Goal: Book appointment/travel/reservation

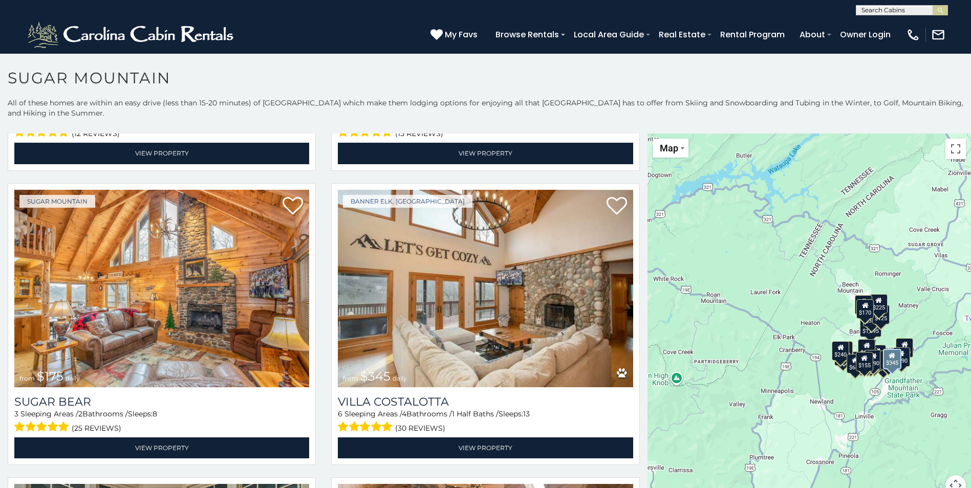
scroll to position [1587, 0]
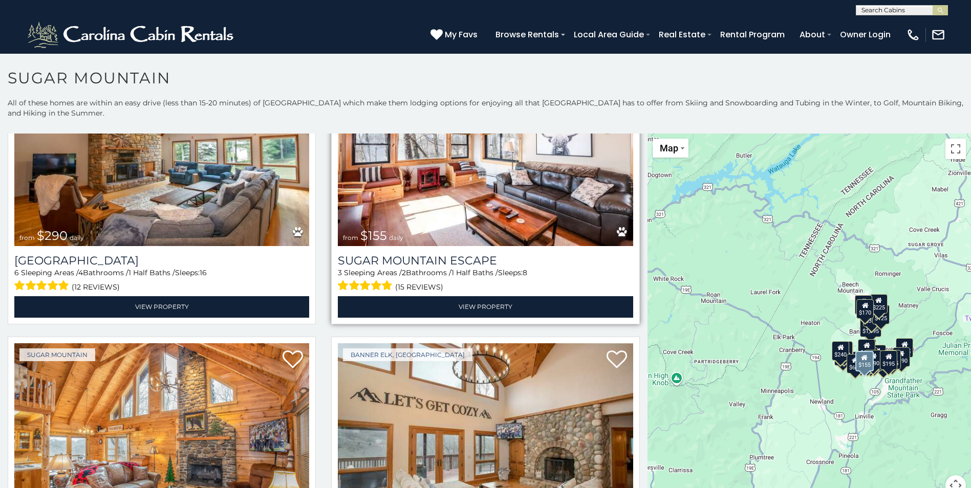
click at [410, 208] on img at bounding box center [485, 148] width 295 height 198
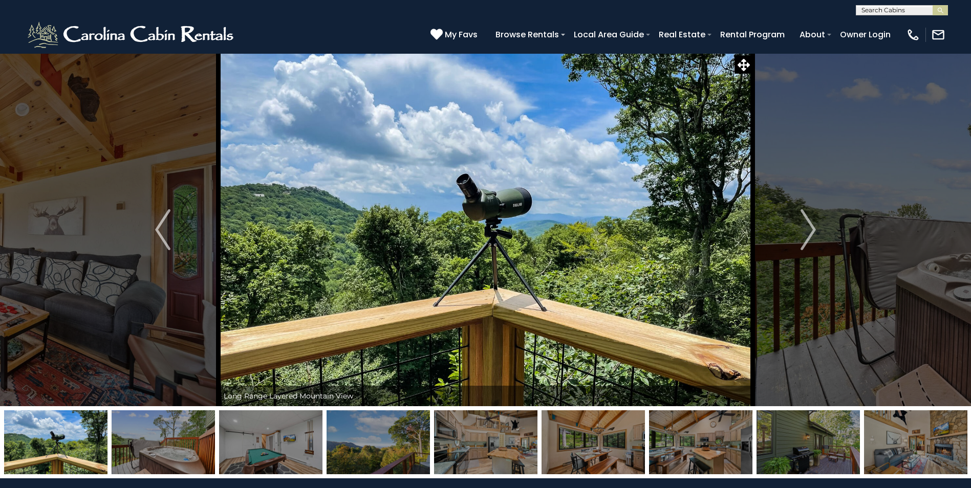
click at [813, 237] on img "Next" at bounding box center [808, 229] width 15 height 41
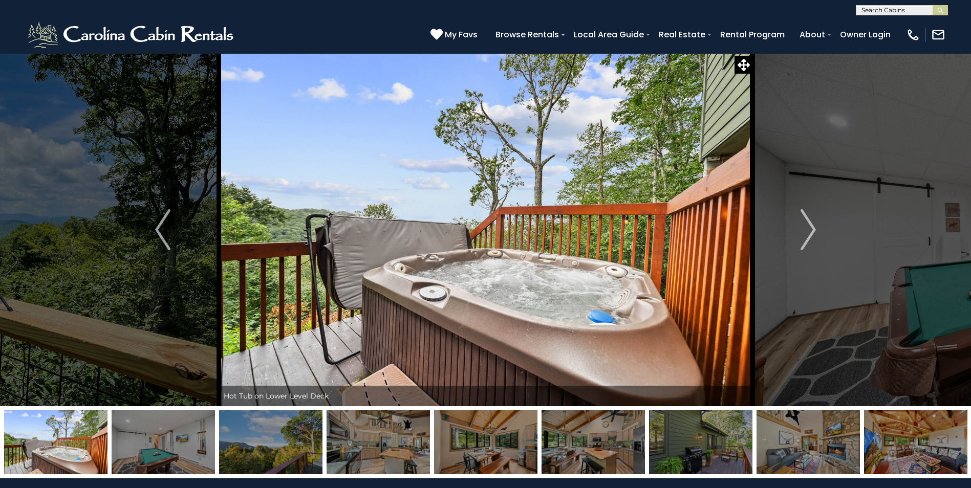
click at [813, 237] on img "Next" at bounding box center [808, 229] width 15 height 41
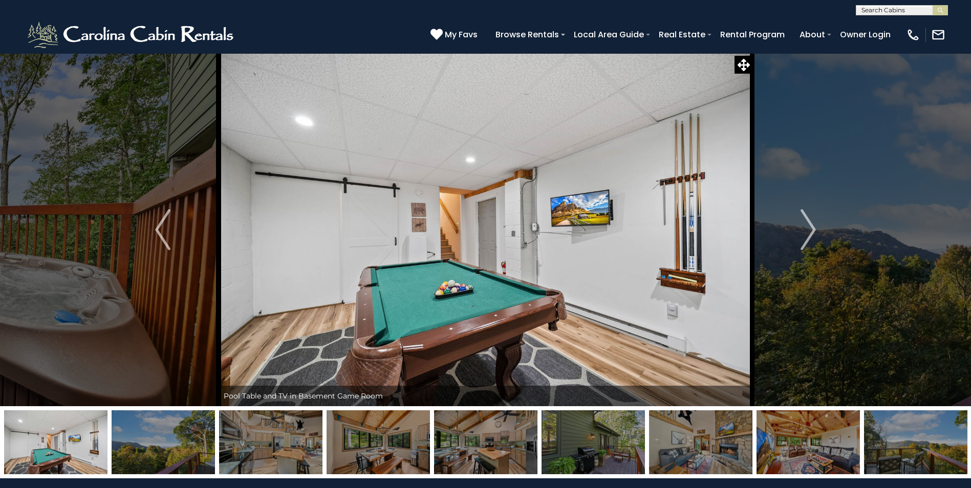
click at [813, 237] on img "Next" at bounding box center [808, 229] width 15 height 41
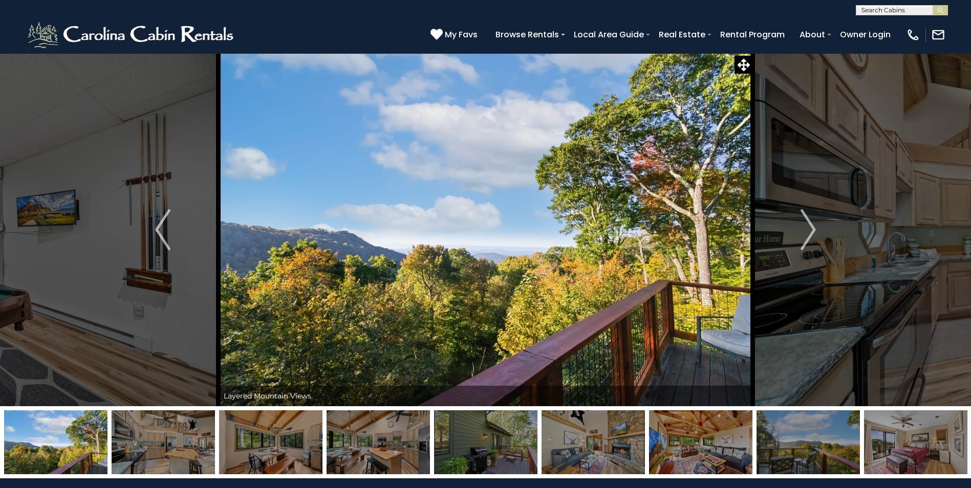
click at [813, 237] on img "Next" at bounding box center [808, 229] width 15 height 41
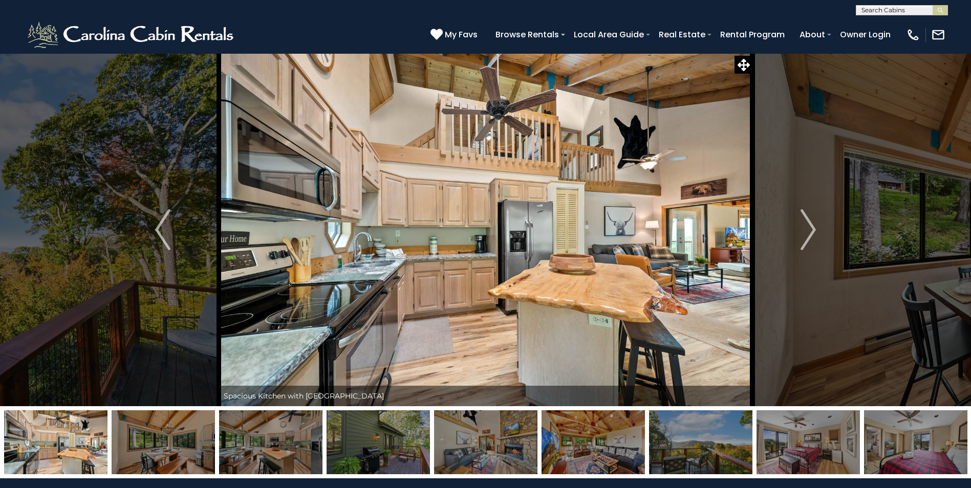
click at [813, 237] on img "Next" at bounding box center [808, 229] width 15 height 41
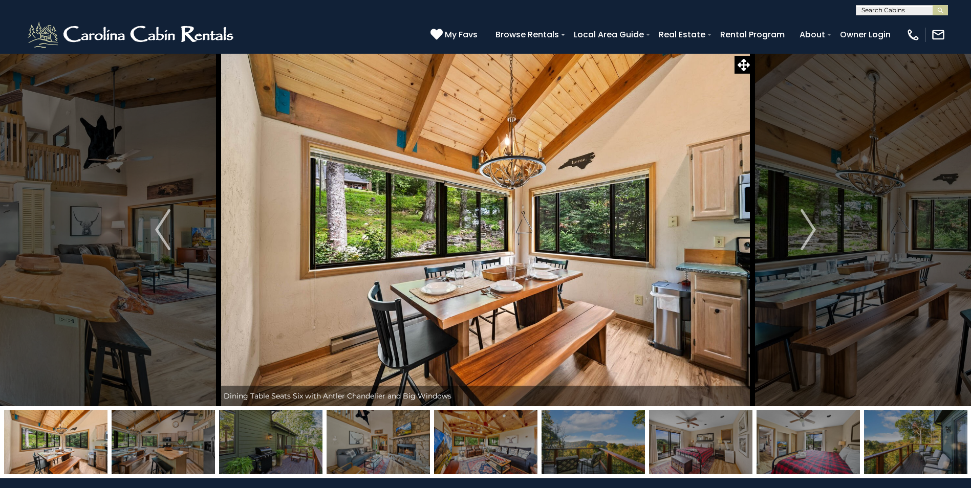
click at [813, 237] on img "Next" at bounding box center [808, 229] width 15 height 41
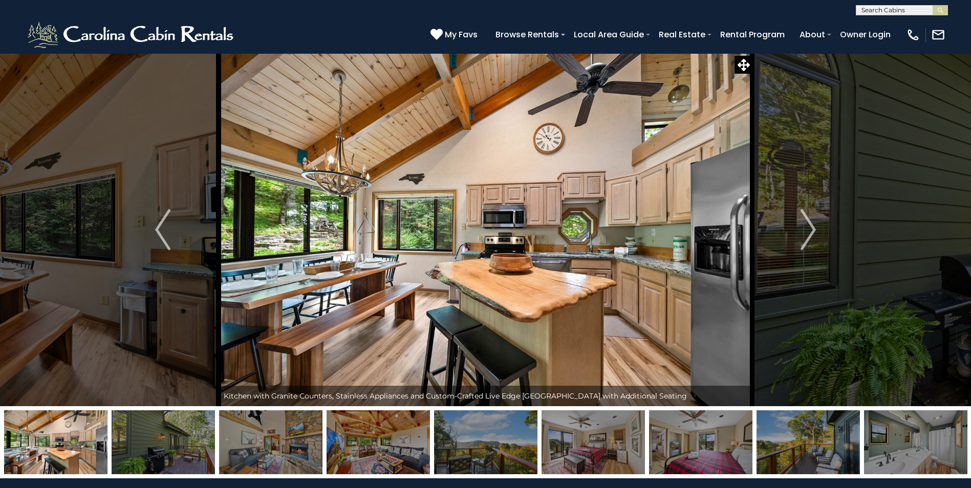
click at [813, 237] on img "Next" at bounding box center [808, 229] width 15 height 41
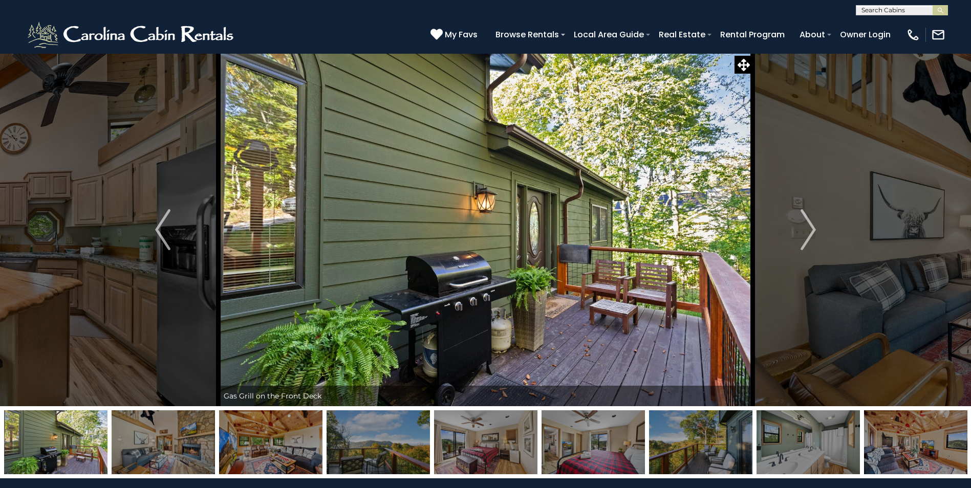
click at [813, 237] on img "Next" at bounding box center [808, 229] width 15 height 41
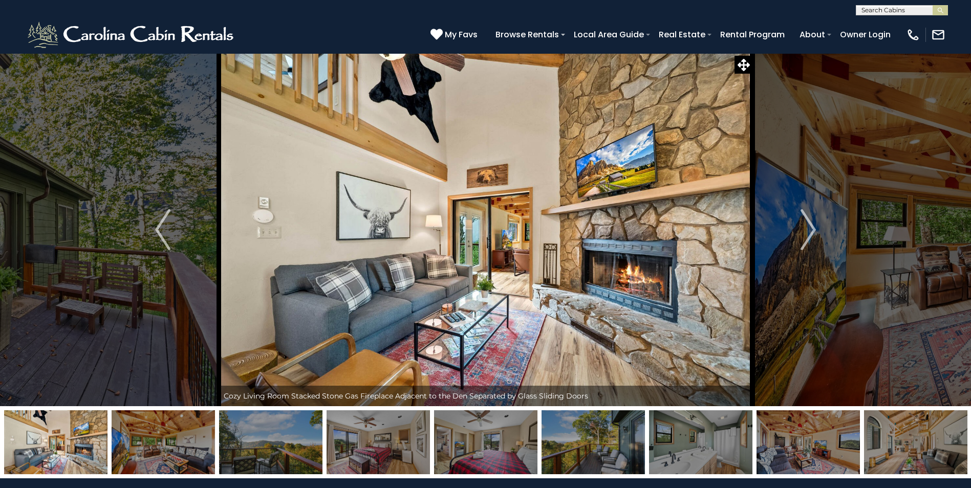
click at [813, 237] on img "Next" at bounding box center [808, 229] width 15 height 41
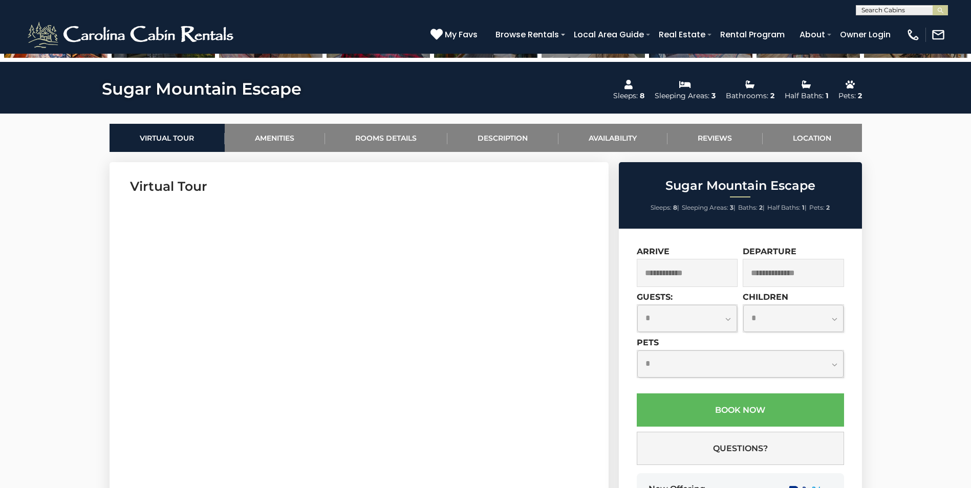
scroll to position [461, 0]
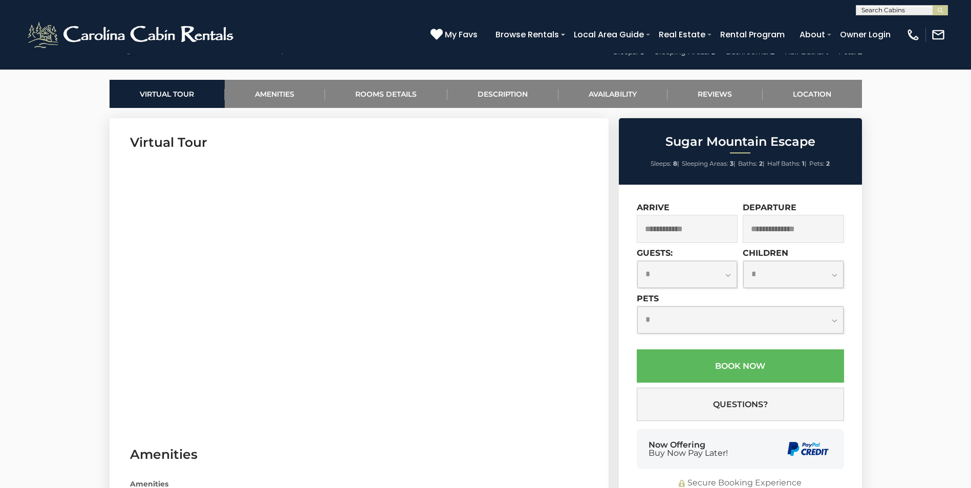
click at [692, 230] on input "text" at bounding box center [687, 229] width 101 height 28
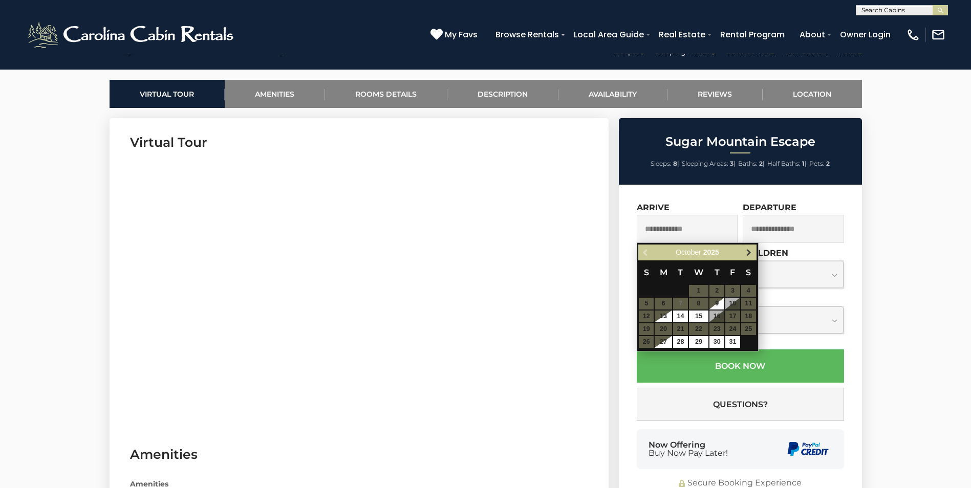
click at [751, 257] on link "Next" at bounding box center [749, 252] width 13 height 13
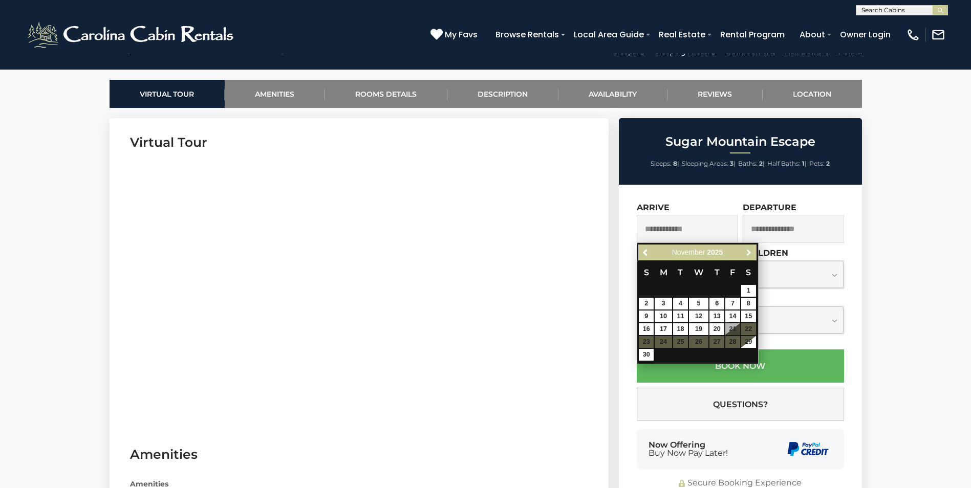
click at [751, 257] on link "Next" at bounding box center [749, 252] width 13 height 13
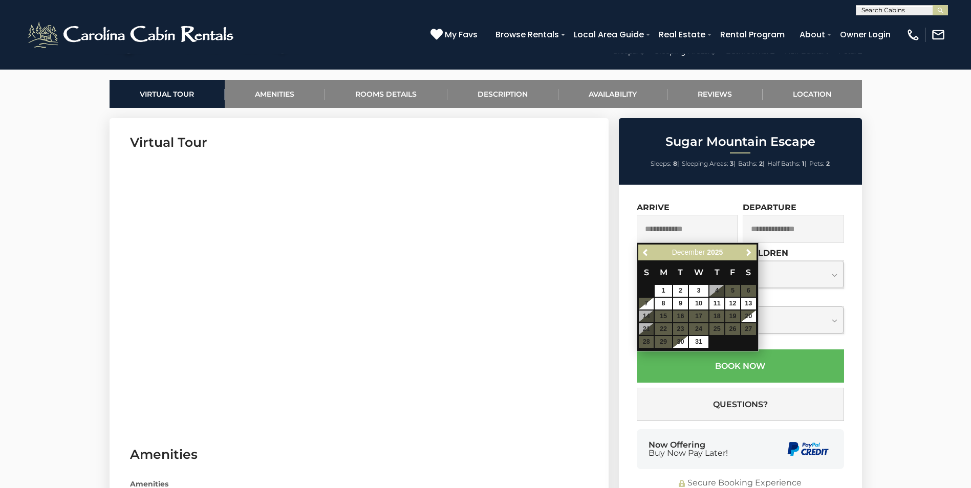
click at [728, 330] on table "S M T W T F S 1 2 3 4 5 6 7 8 9 10 11 12 13 14 15 16 17 18 19 20 21 22 23 24 25…" at bounding box center [697, 305] width 118 height 88
click at [731, 327] on table "S M T W T F S 1 2 3 4 5 6 7 8 9 10 11 12 13 14 15 16 17 18 19 20 21 22 23 24 25…" at bounding box center [697, 305] width 118 height 88
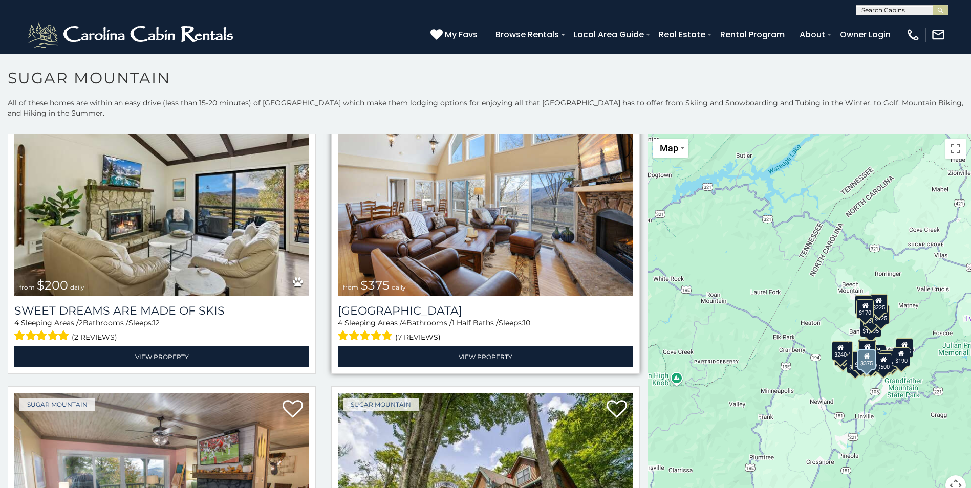
scroll to position [666, 0]
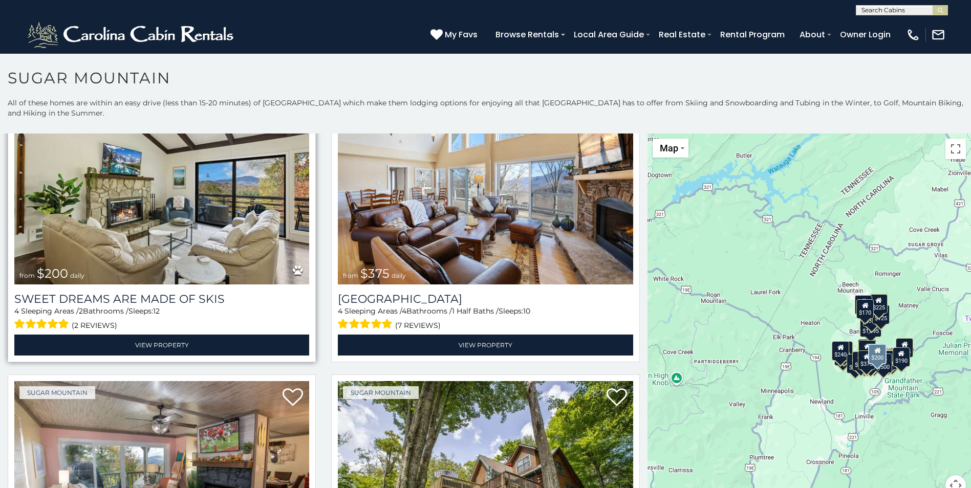
click at [169, 219] on img at bounding box center [161, 186] width 295 height 198
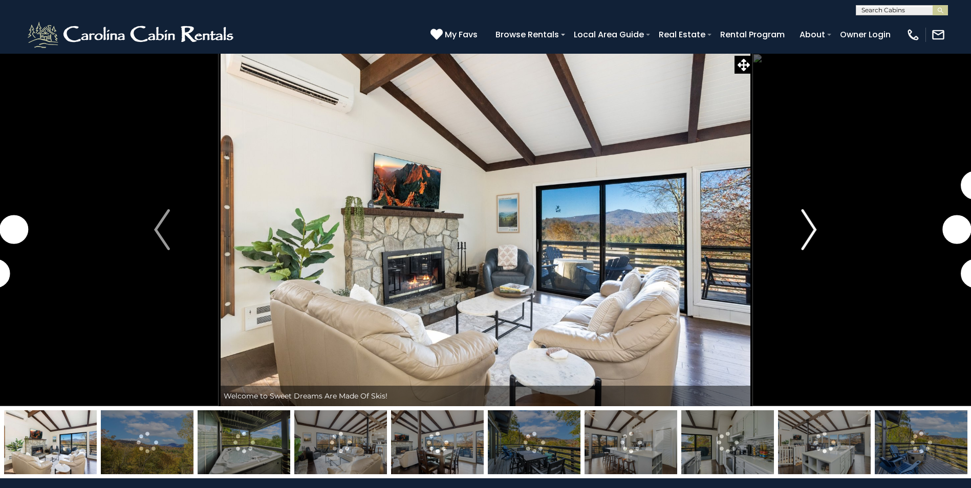
click at [811, 234] on img "Next" at bounding box center [808, 229] width 15 height 41
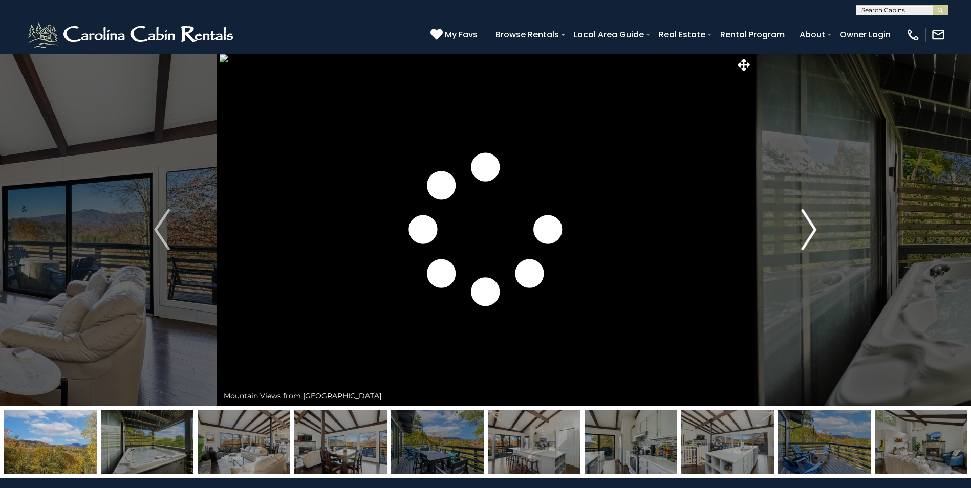
click at [811, 234] on img "Next" at bounding box center [808, 229] width 15 height 41
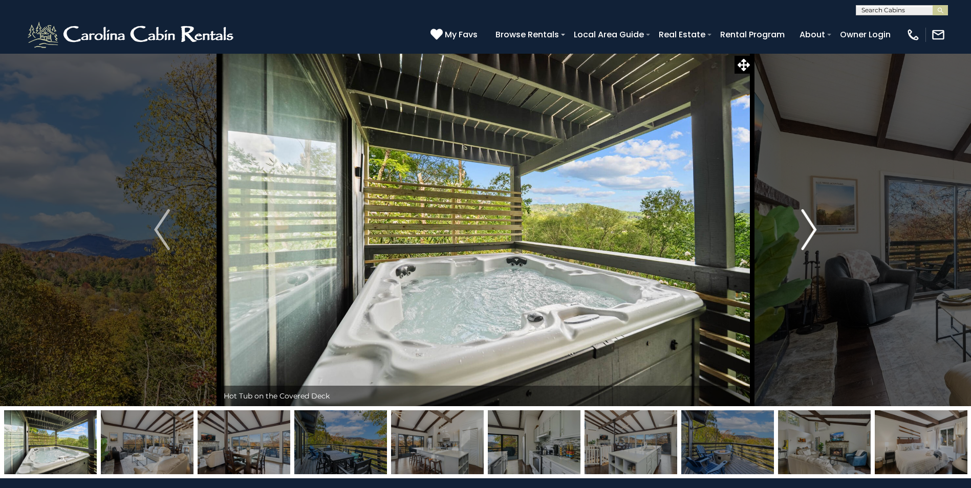
click at [811, 234] on img "Next" at bounding box center [808, 229] width 15 height 41
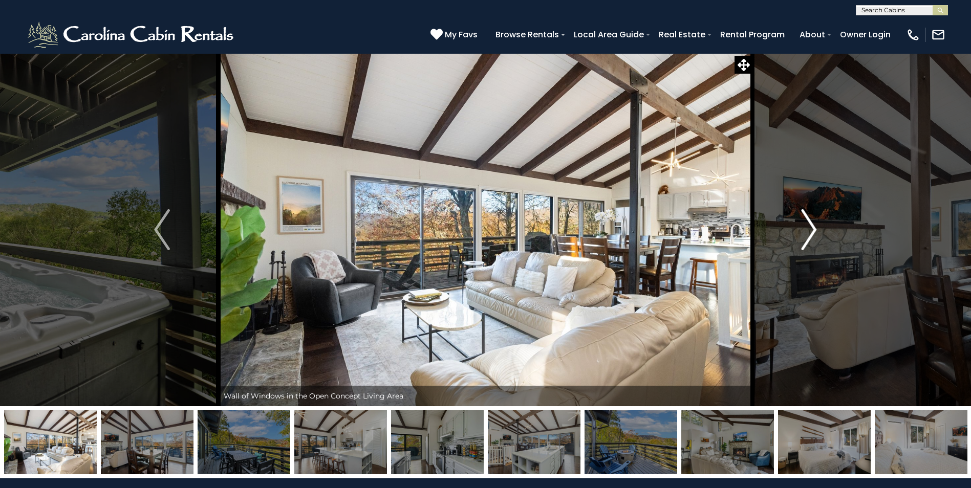
click at [811, 233] on img "Next" at bounding box center [808, 229] width 15 height 41
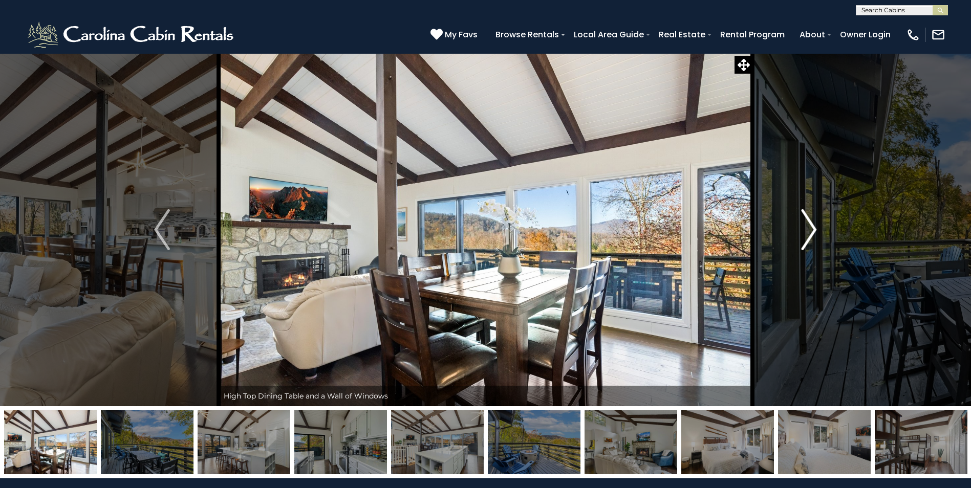
click at [811, 233] on img "Next" at bounding box center [808, 229] width 15 height 41
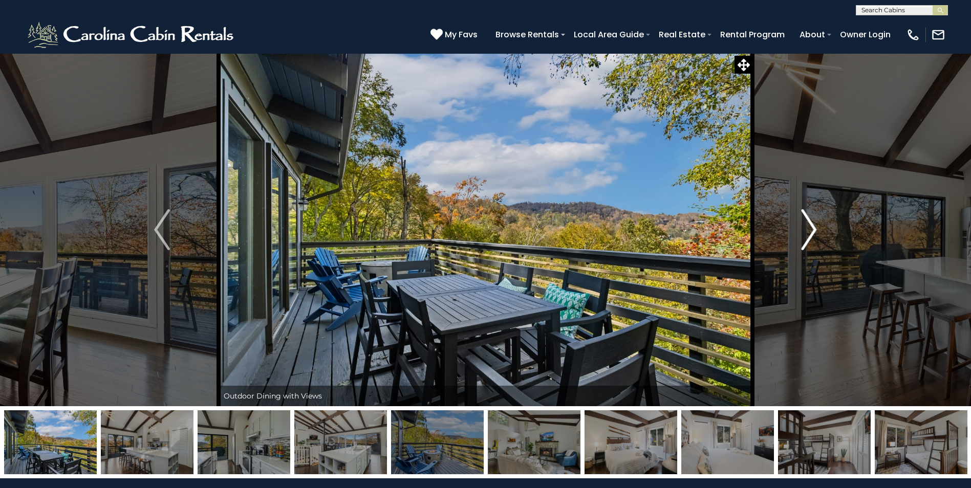
click at [811, 233] on img "Next" at bounding box center [808, 229] width 15 height 41
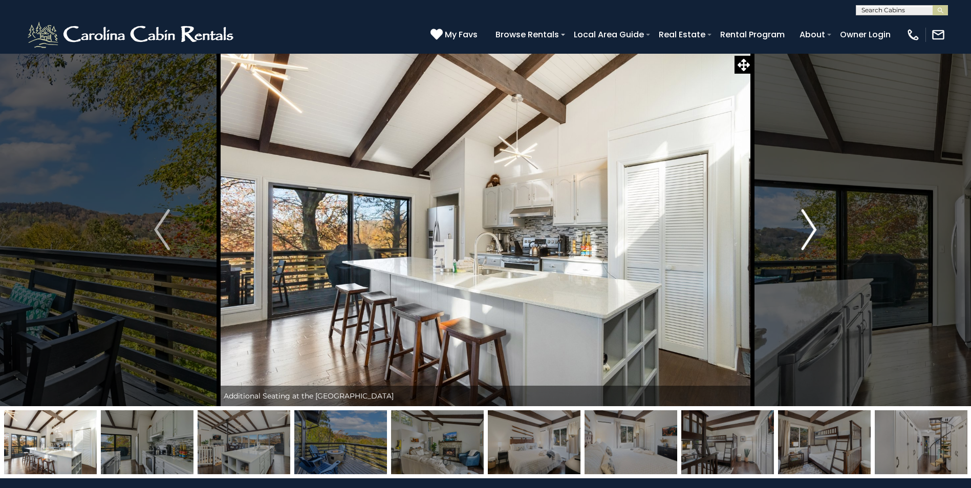
click at [811, 233] on img "Next" at bounding box center [808, 229] width 15 height 41
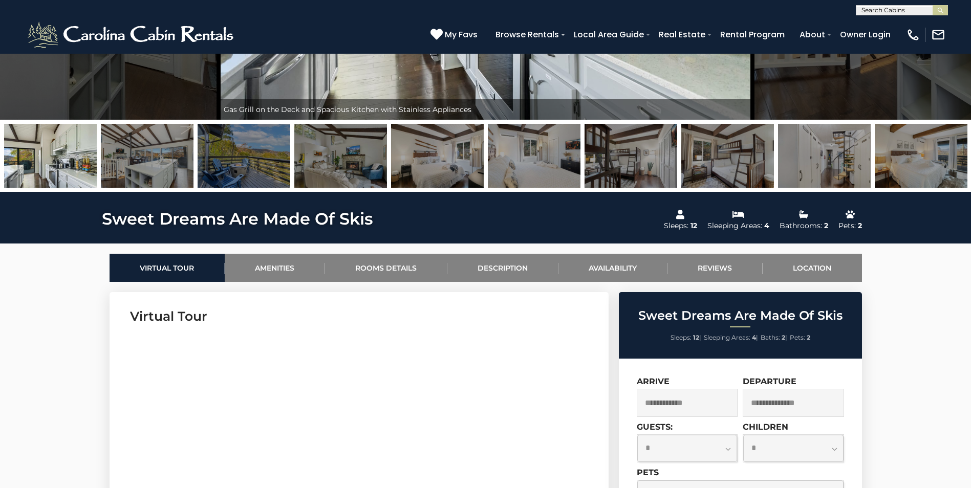
scroll to position [461, 0]
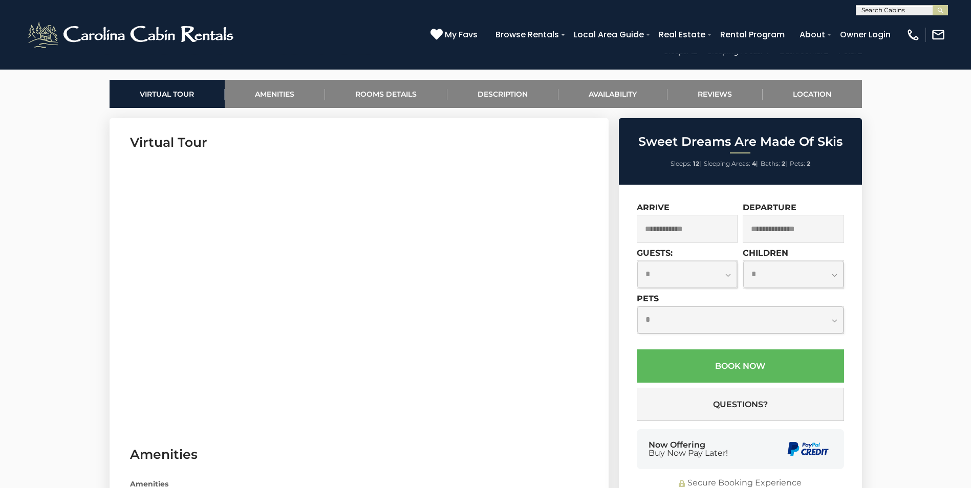
click at [710, 233] on input "text" at bounding box center [687, 229] width 101 height 28
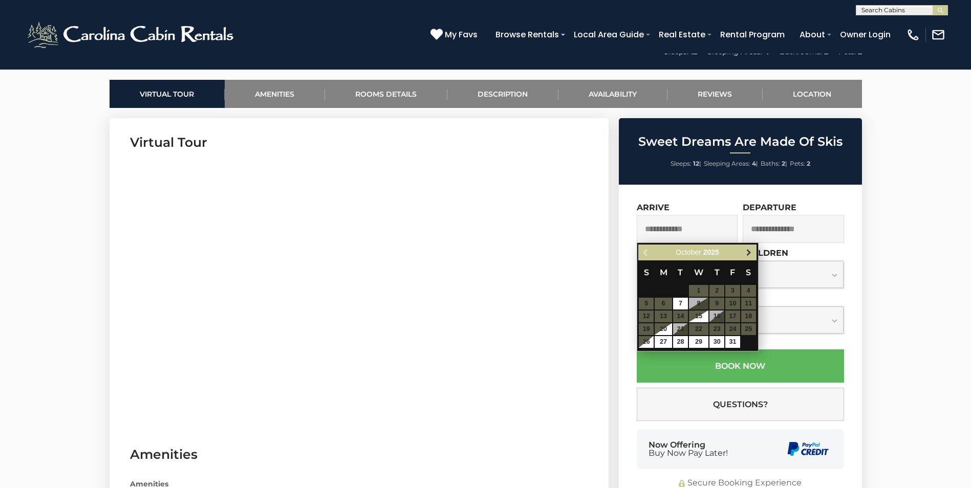
click at [745, 252] on span "Next" at bounding box center [749, 253] width 8 height 8
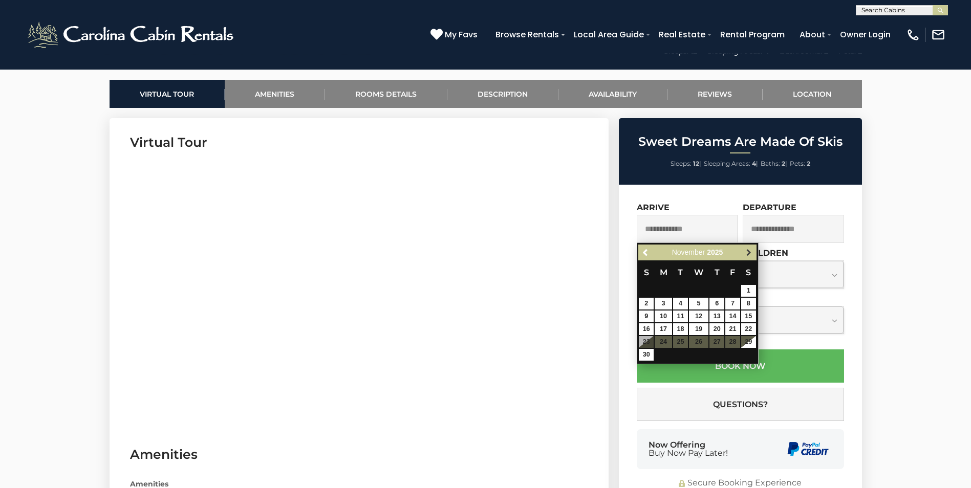
click at [751, 249] on span "Next" at bounding box center [749, 253] width 8 height 8
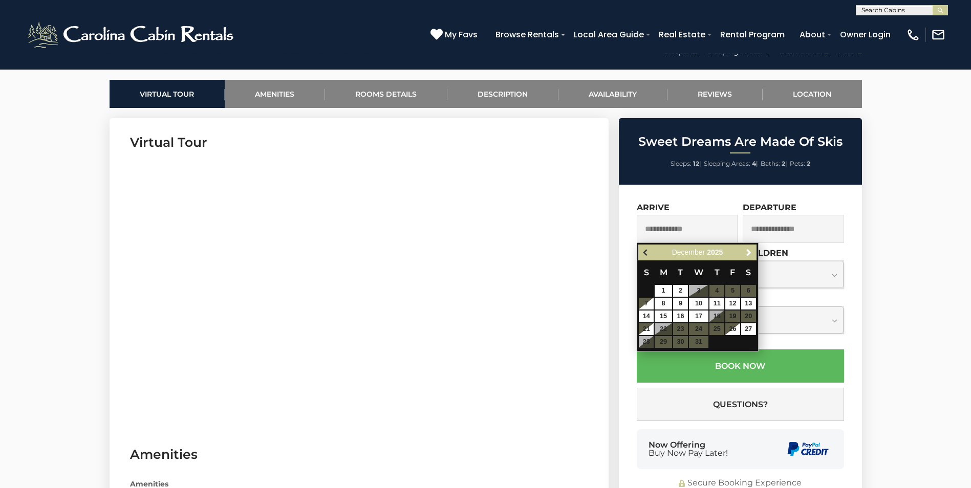
click at [648, 251] on span "Previous" at bounding box center [646, 253] width 8 height 8
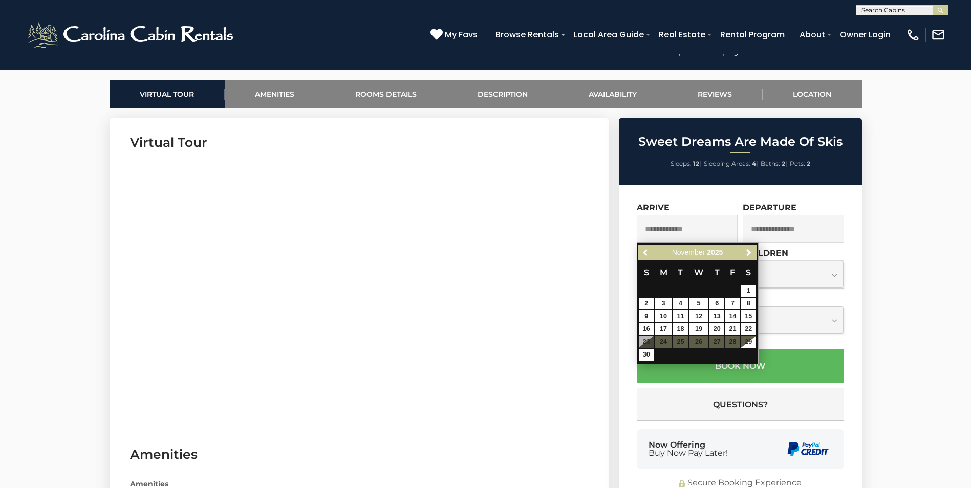
click at [648, 251] on span "Previous" at bounding box center [646, 253] width 8 height 8
